Goal: Transaction & Acquisition: Purchase product/service

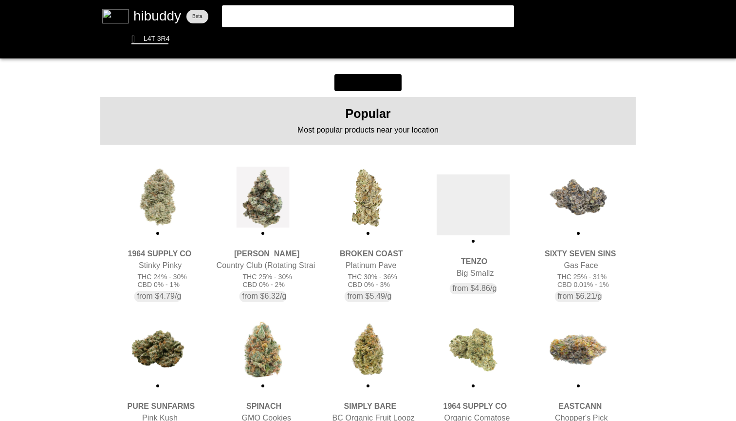
click at [696, 147] on flt-glass-pane at bounding box center [368, 210] width 736 height 421
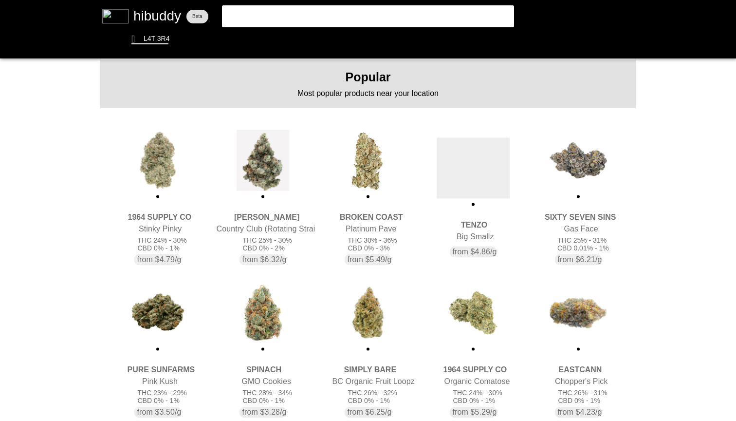
click at [273, 152] on flt-glass-pane at bounding box center [368, 210] width 736 height 421
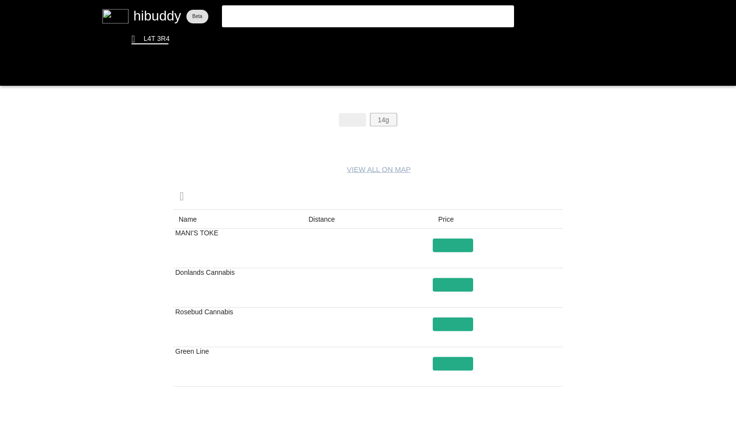
click at [386, 123] on flt-glass-pane at bounding box center [368, 210] width 736 height 421
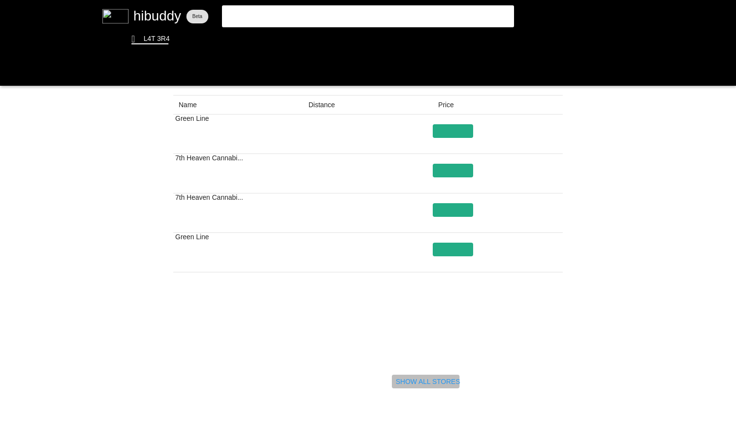
click at [424, 376] on flt-glass-pane at bounding box center [368, 210] width 736 height 421
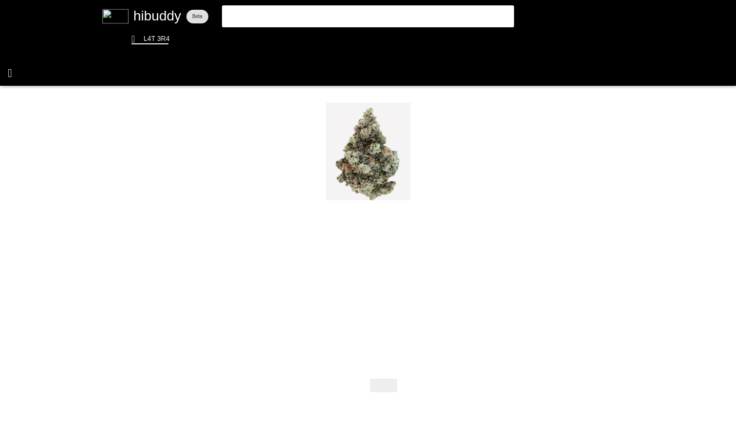
click at [15, 77] on flt-glass-pane at bounding box center [368, 210] width 736 height 421
